Goal: Navigation & Orientation: Find specific page/section

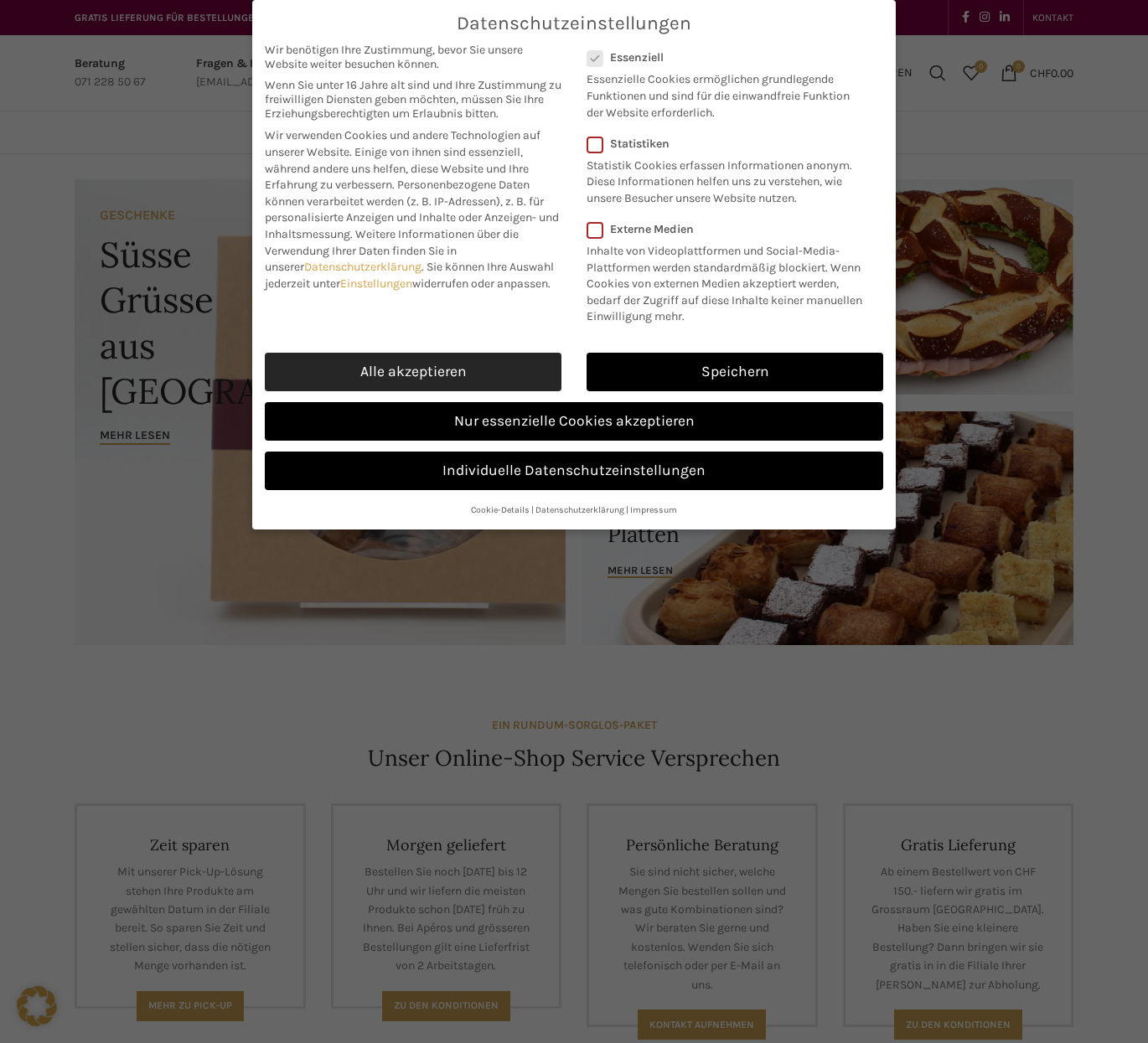
click at [459, 363] on link "Alle akzeptieren" at bounding box center [414, 372] width 297 height 39
checkbox input "true"
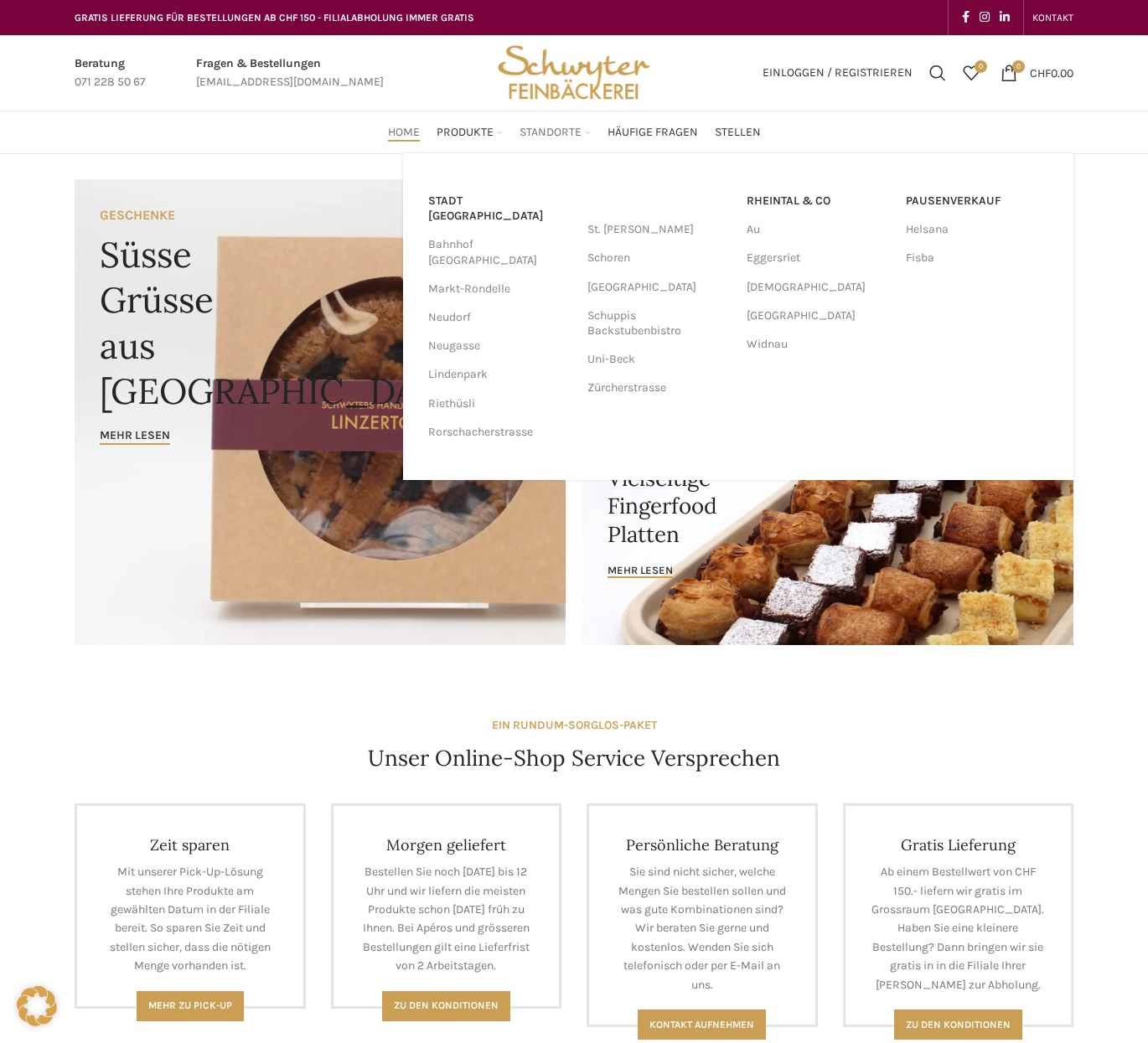
click at [560, 128] on span "Standorte" at bounding box center [551, 133] width 62 height 16
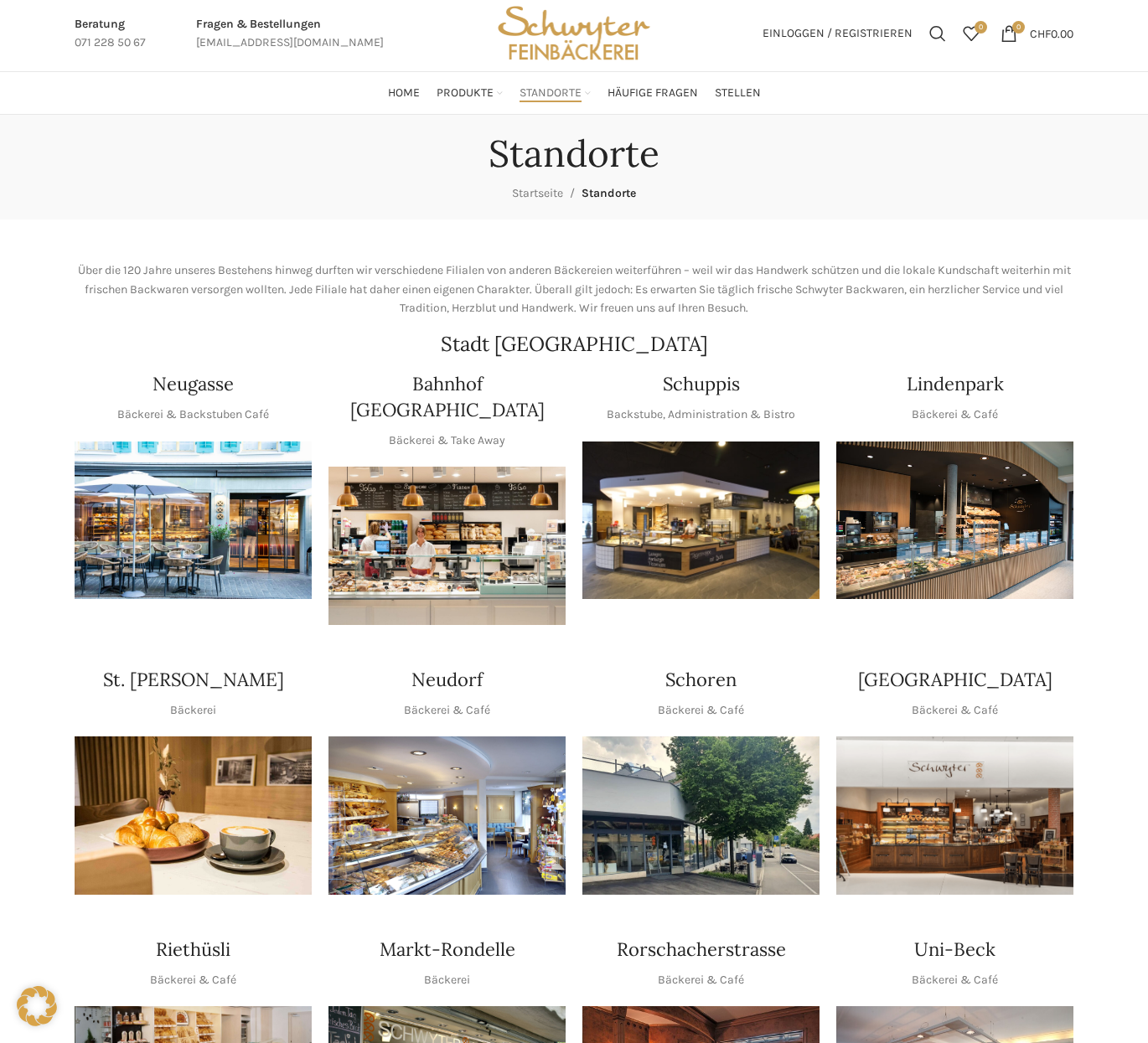
scroll to position [399, 0]
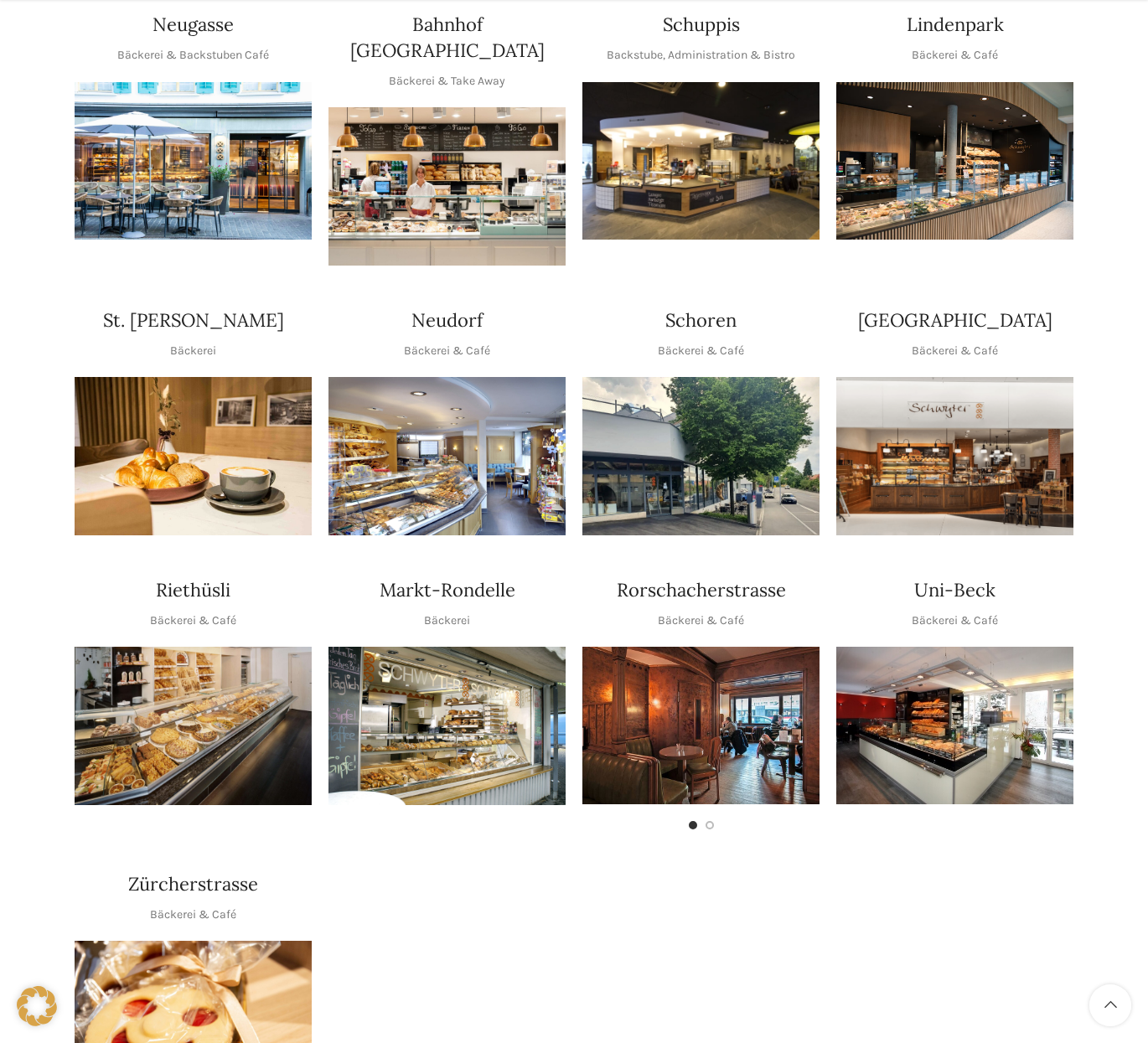
click at [473, 413] on img "1 / 1" at bounding box center [447, 456] width 237 height 158
